Goal: Task Accomplishment & Management: Complete application form

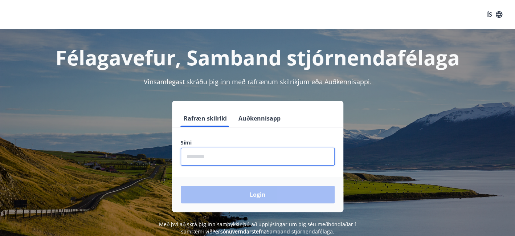
click at [231, 156] on input "phone" at bounding box center [258, 157] width 154 height 18
type input "********"
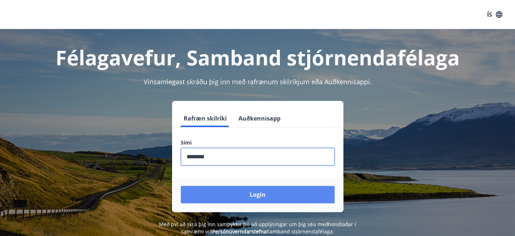
click at [261, 195] on button "Login" at bounding box center [258, 194] width 154 height 17
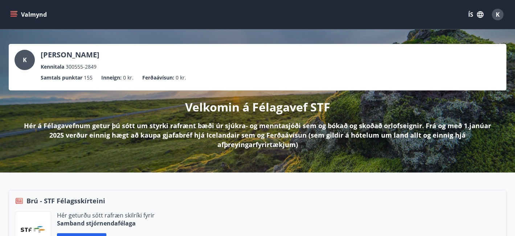
click at [15, 14] on icon "menu" at bounding box center [13, 14] width 7 height 7
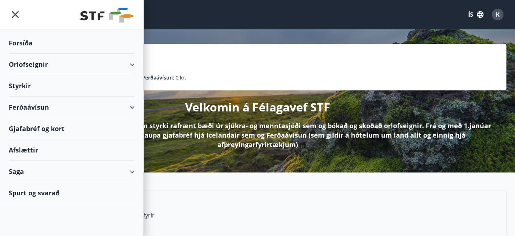
click at [24, 86] on div "Styrkir" at bounding box center [72, 85] width 126 height 21
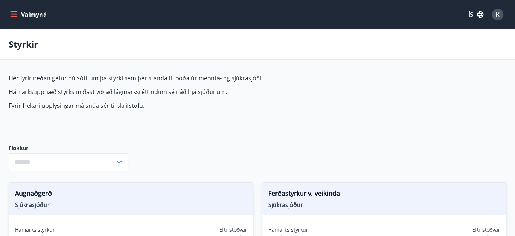
type input "***"
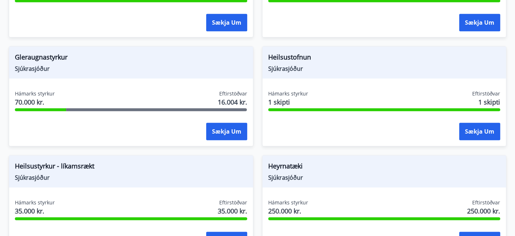
scroll to position [399, 0]
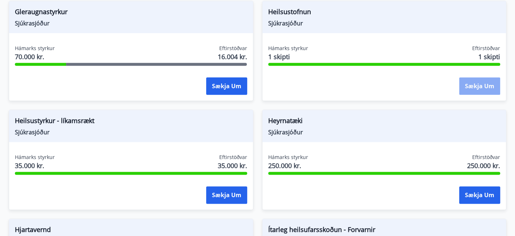
click at [477, 86] on button "Sækja um" at bounding box center [479, 85] width 41 height 17
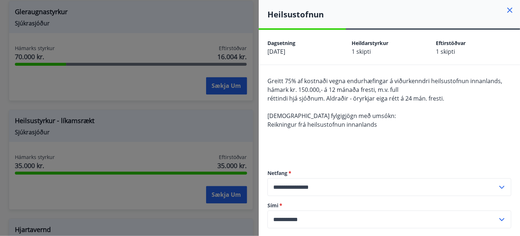
click at [506, 9] on icon at bounding box center [510, 10] width 9 height 9
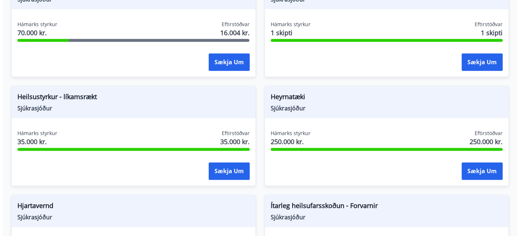
scroll to position [436, 0]
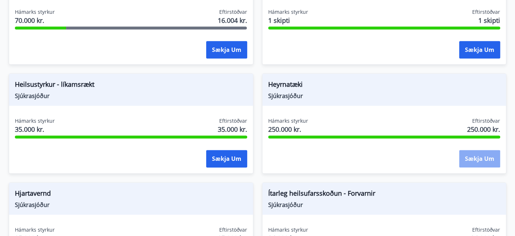
click at [477, 157] on button "Sækja um" at bounding box center [479, 158] width 41 height 17
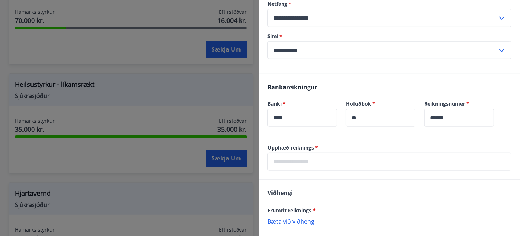
scroll to position [145, 0]
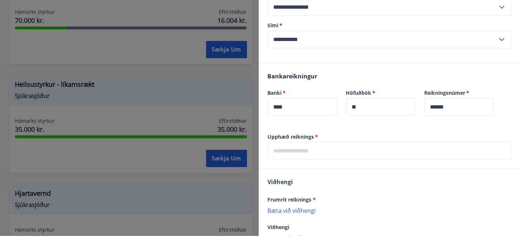
click at [347, 151] on input "text" at bounding box center [390, 151] width 244 height 18
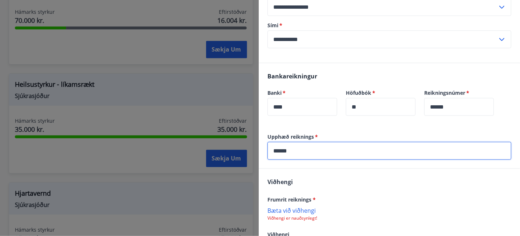
click at [336, 149] on input "******" at bounding box center [390, 151] width 244 height 18
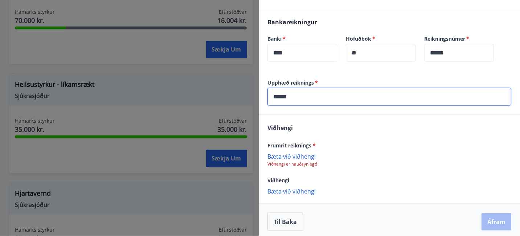
scroll to position [203, 0]
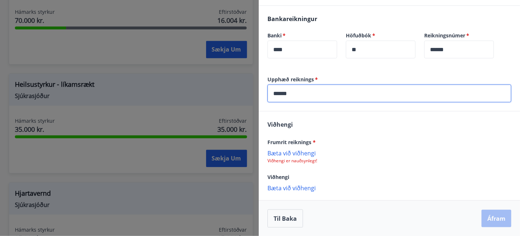
type input "******"
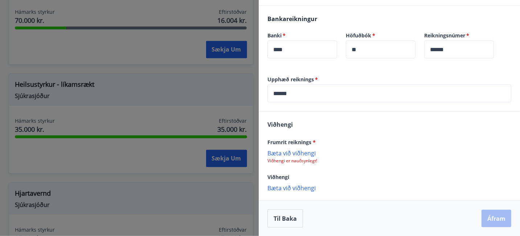
click at [292, 152] on p "Bæta við viðhengi" at bounding box center [390, 152] width 244 height 7
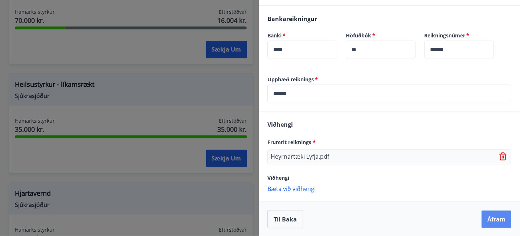
click at [492, 220] on button "Áfram" at bounding box center [497, 219] width 30 height 17
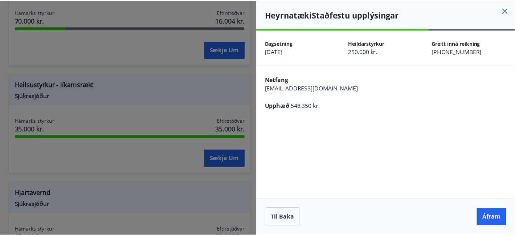
scroll to position [0, 0]
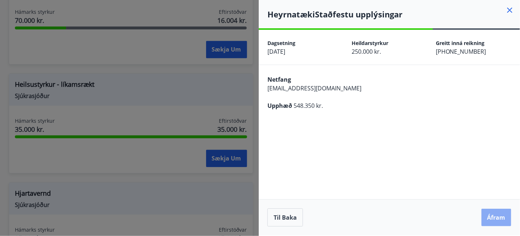
click at [494, 217] on button "Áfram" at bounding box center [497, 217] width 30 height 17
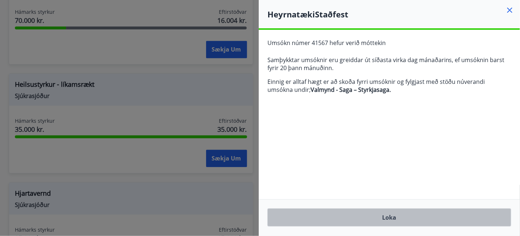
click at [390, 217] on button "Loka" at bounding box center [390, 217] width 244 height 18
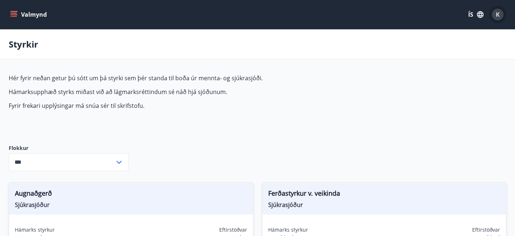
click at [497, 15] on span "K" at bounding box center [498, 15] width 4 height 8
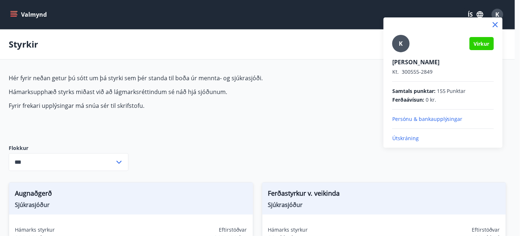
click at [410, 137] on p "Útskráning" at bounding box center [443, 138] width 102 height 7
